Goal: Transaction & Acquisition: Purchase product/service

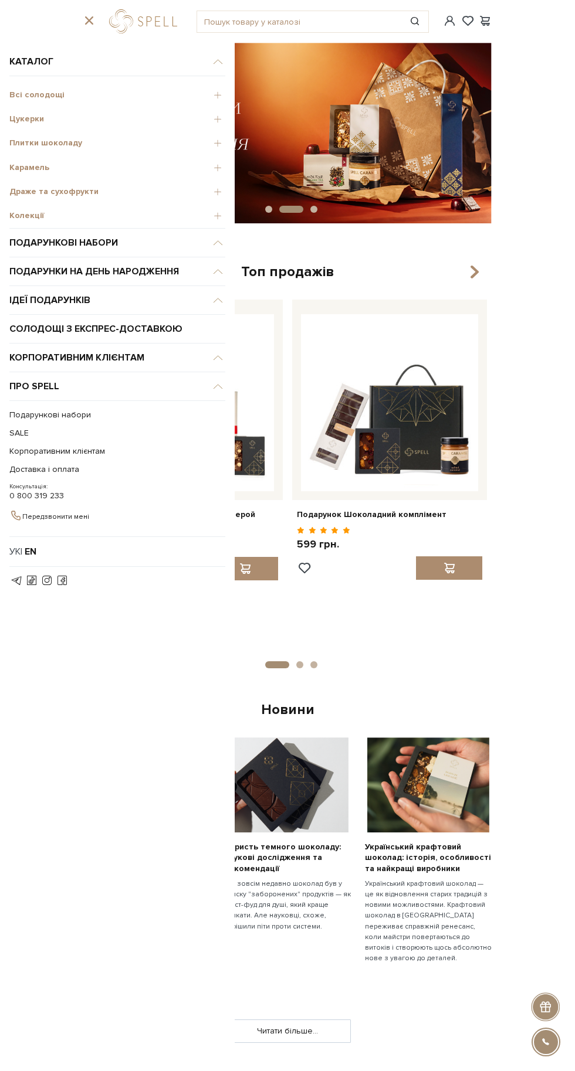
click at [153, 219] on span "Колекції" at bounding box center [117, 216] width 216 height 11
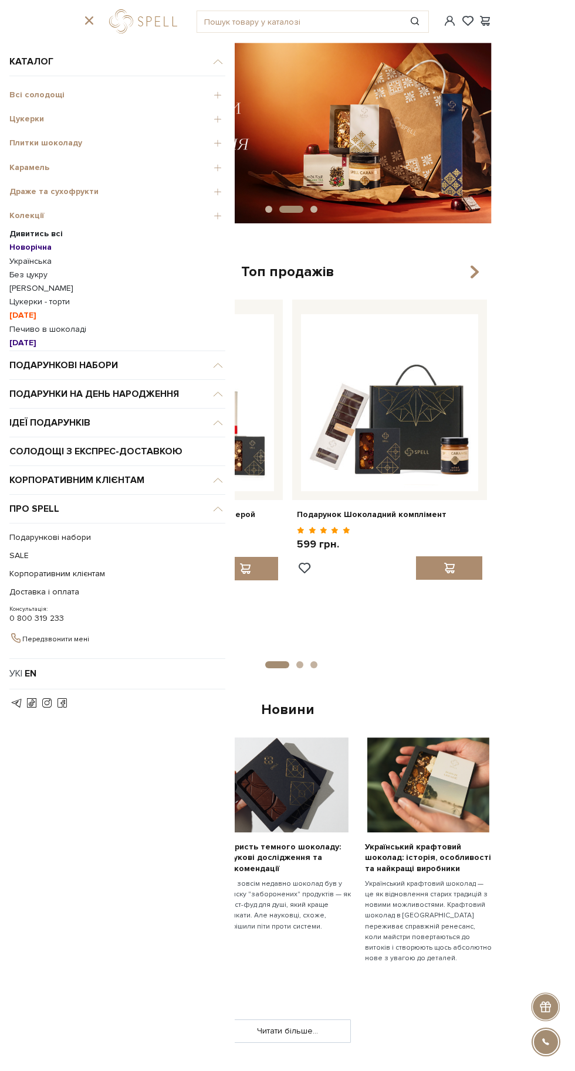
click at [194, 92] on span "Всі солодощі" at bounding box center [117, 95] width 216 height 11
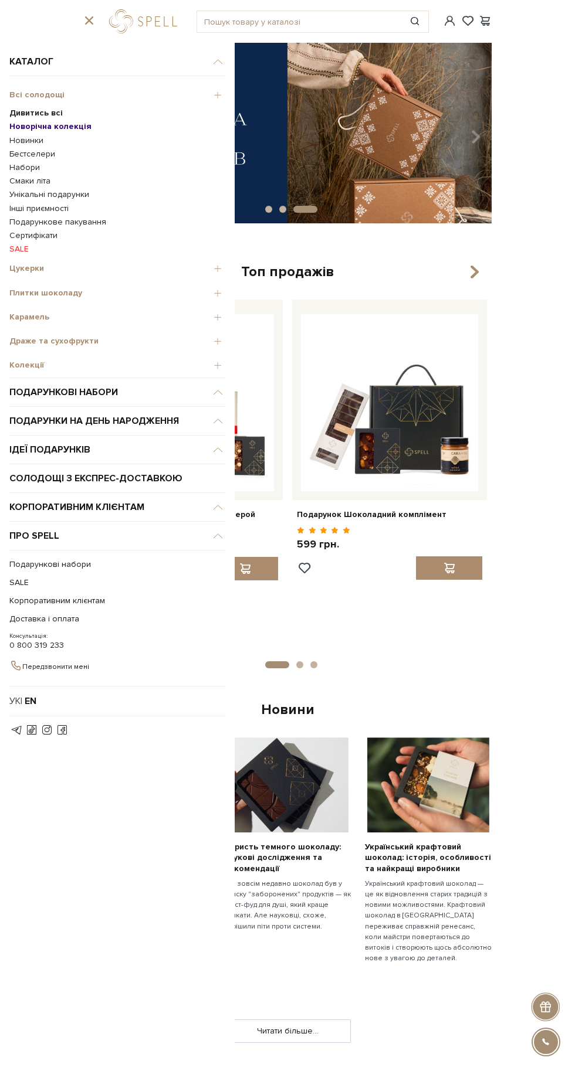
click at [24, 245] on link "SALE" at bounding box center [117, 249] width 216 height 11
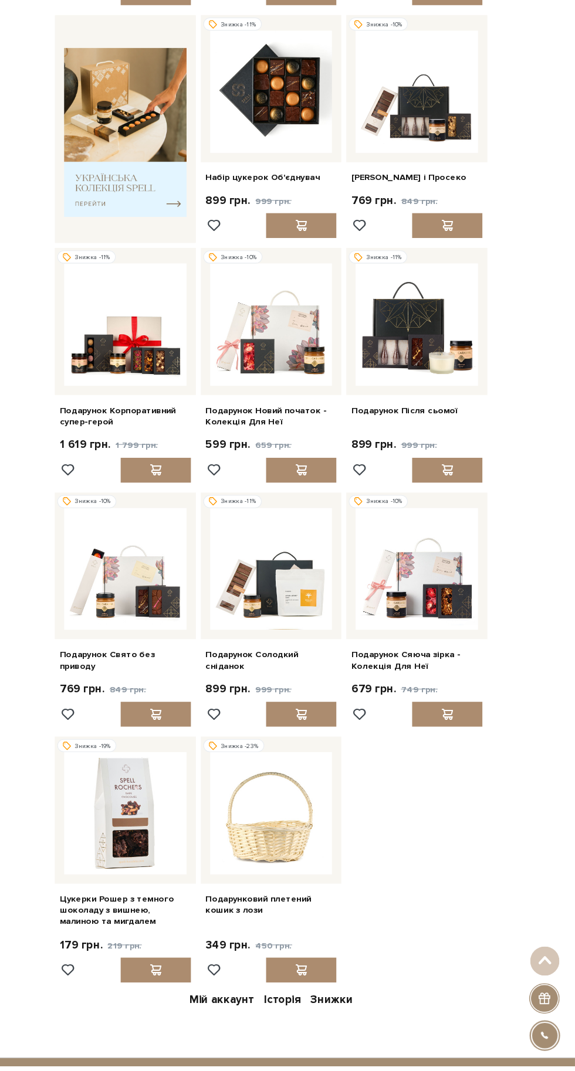
scroll to position [271, 0]
